Goal: Task Accomplishment & Management: Manage account settings

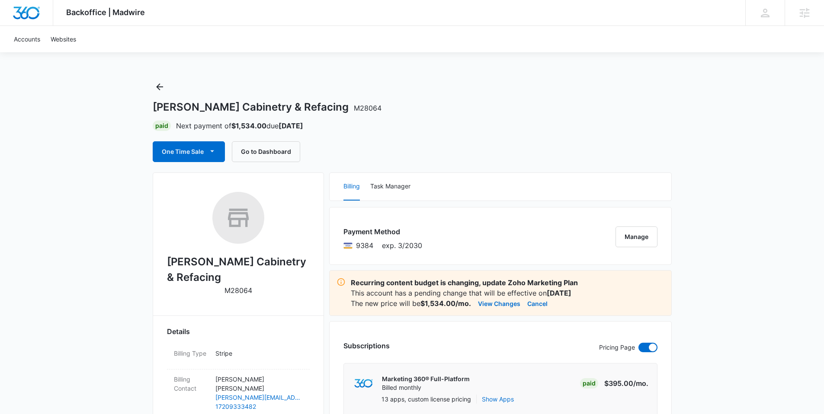
scroll to position [2, 0]
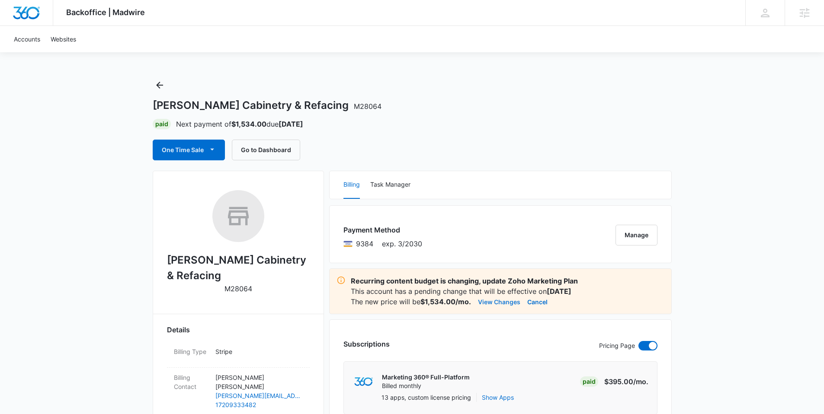
click at [497, 302] on button "View Changes" at bounding box center [499, 302] width 42 height 10
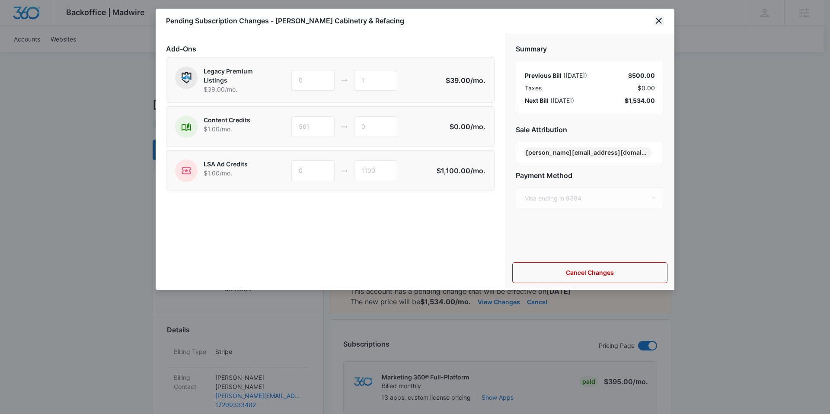
click at [657, 22] on icon "close" at bounding box center [659, 21] width 10 height 10
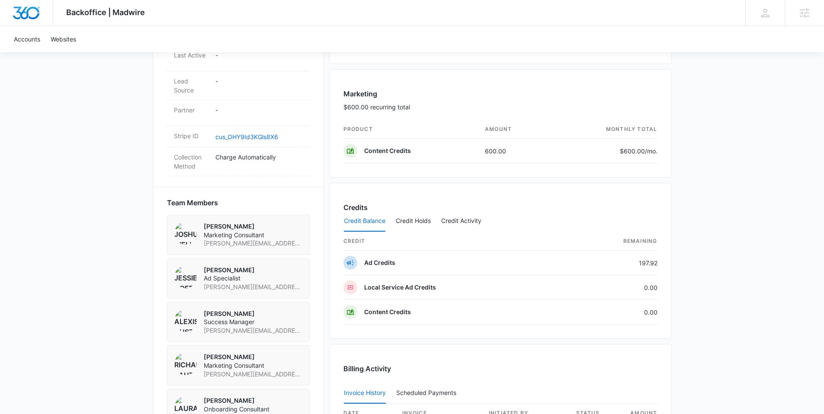
scroll to position [712, 0]
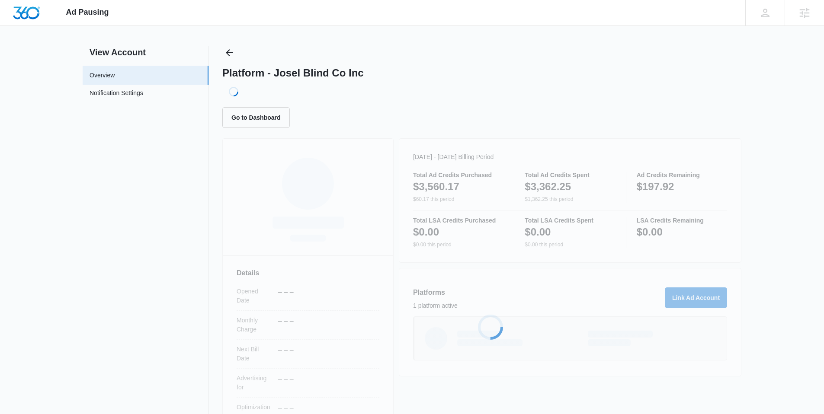
scroll to position [19, 0]
